Goal: Find contact information

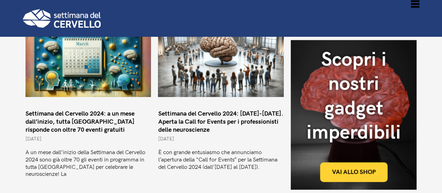
scroll to position [796, 0]
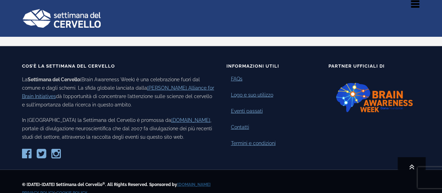
click at [217, 123] on li "Contatti" at bounding box center [272, 131] width 92 height 16
click at [217, 123] on link "Contatti" at bounding box center [240, 126] width 18 height 7
